Goal: Check status: Check status

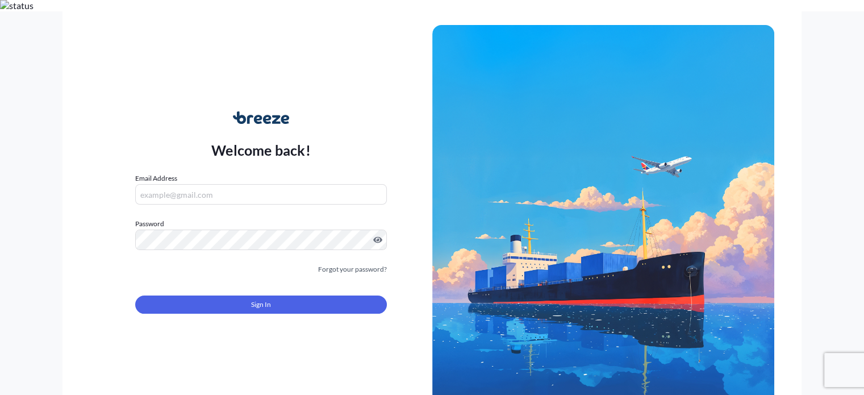
click at [189, 185] on input "Email Address" at bounding box center [260, 194] width 251 height 20
type input "[EMAIL_ADDRESS][DOMAIN_NAME]"
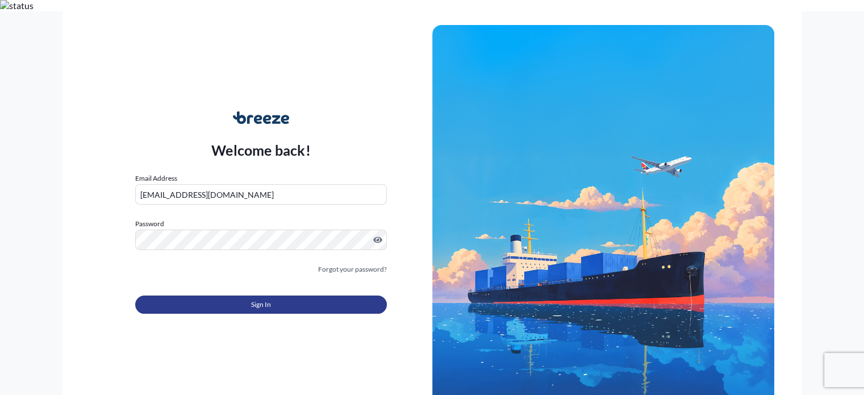
click at [248, 302] on button "Sign In" at bounding box center [260, 304] width 251 height 18
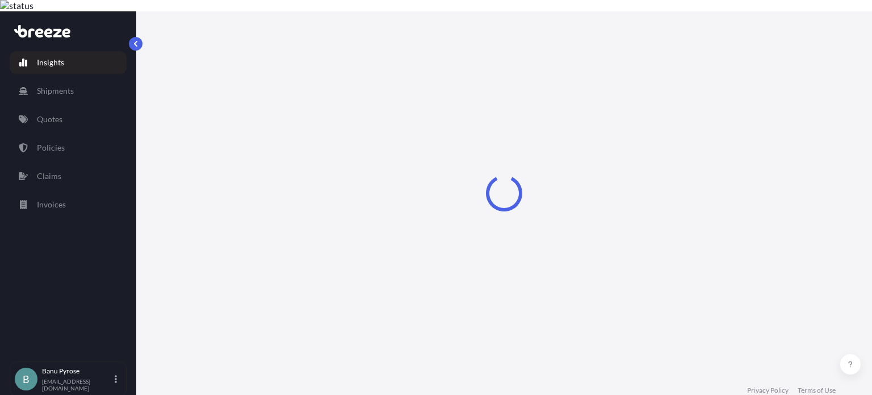
select select "2025"
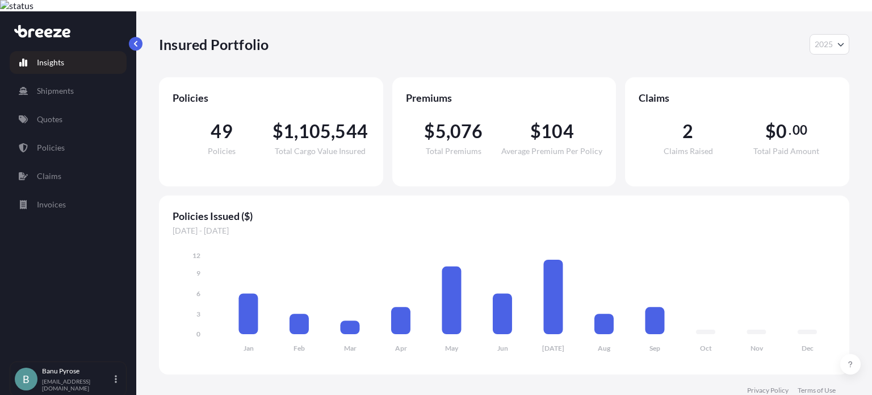
click at [653, 91] on span "Claims" at bounding box center [737, 98] width 197 height 14
click at [44, 170] on p "Claims" at bounding box center [49, 175] width 24 height 11
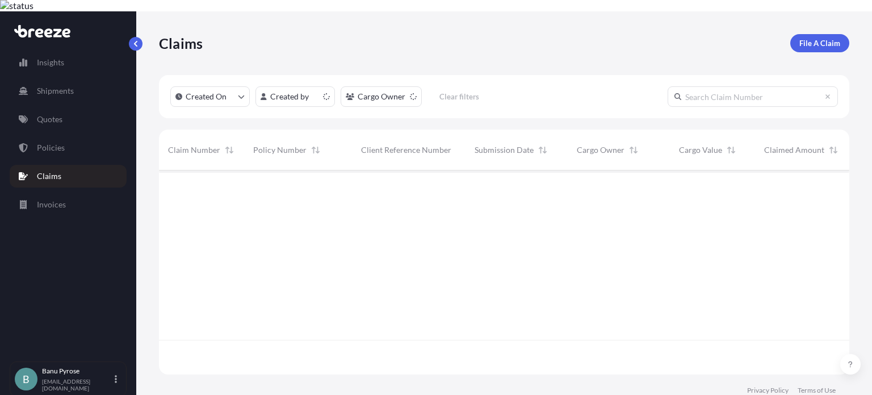
scroll to position [202, 682]
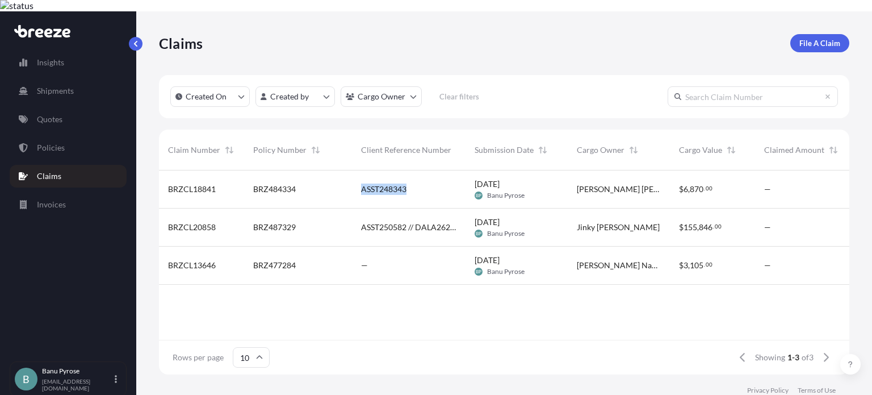
drag, startPoint x: 354, startPoint y: 176, endPoint x: 418, endPoint y: 174, distance: 63.6
click at [418, 174] on div "ASST248343" at bounding box center [409, 189] width 114 height 38
